Goal: Task Accomplishment & Management: Manage account settings

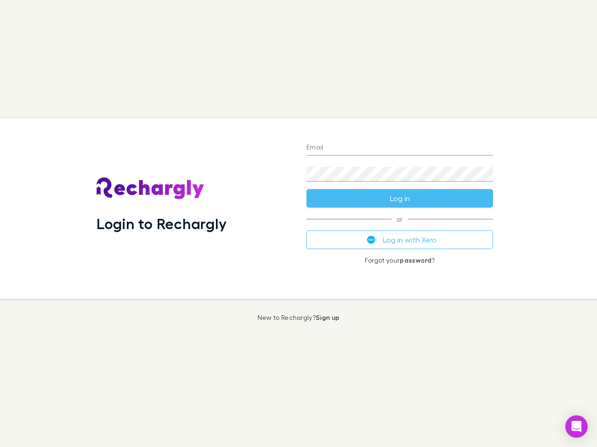
click at [298, 224] on div "Login to Rechargly" at bounding box center [194, 208] width 210 height 181
click at [399, 148] on input "Email" at bounding box center [399, 148] width 186 height 15
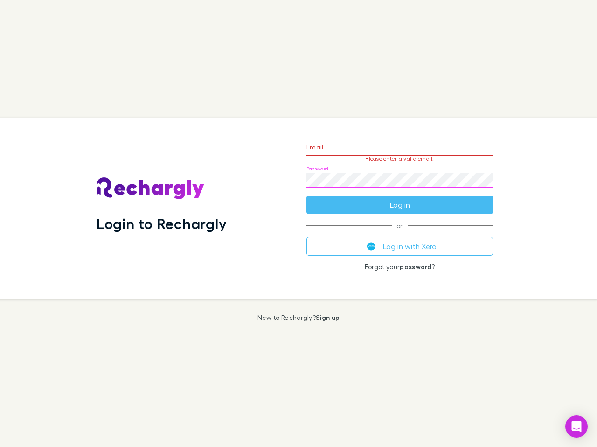
click at [399, 199] on form "Email Please enter a valid email. Password Log in" at bounding box center [399, 173] width 186 height 81
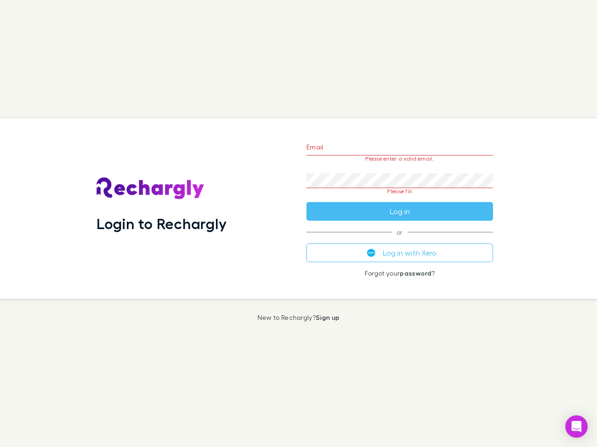
click at [399, 240] on div "Email Please enter a valid email. Password Please fill Log in or Log in with Xe…" at bounding box center [399, 208] width 201 height 181
click at [576, 427] on icon "Open Intercom Messenger" at bounding box center [576, 426] width 10 height 11
